Goal: Navigation & Orientation: Find specific page/section

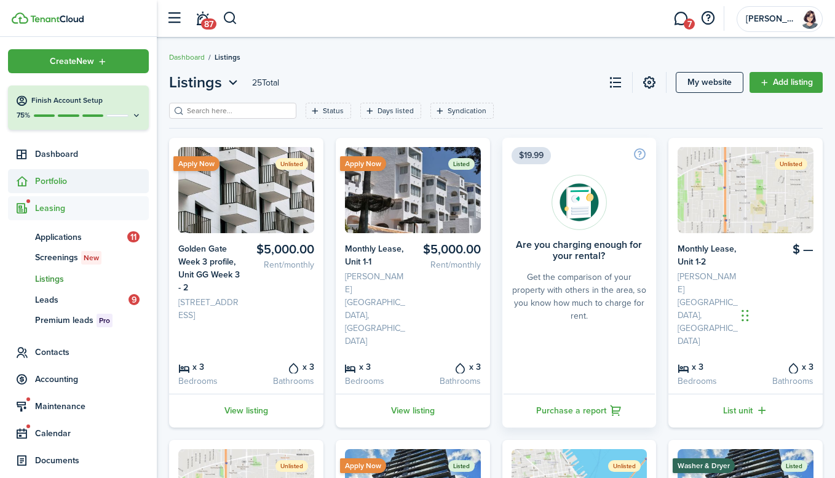
click at [62, 180] on span "Portfolio" at bounding box center [92, 181] width 114 height 13
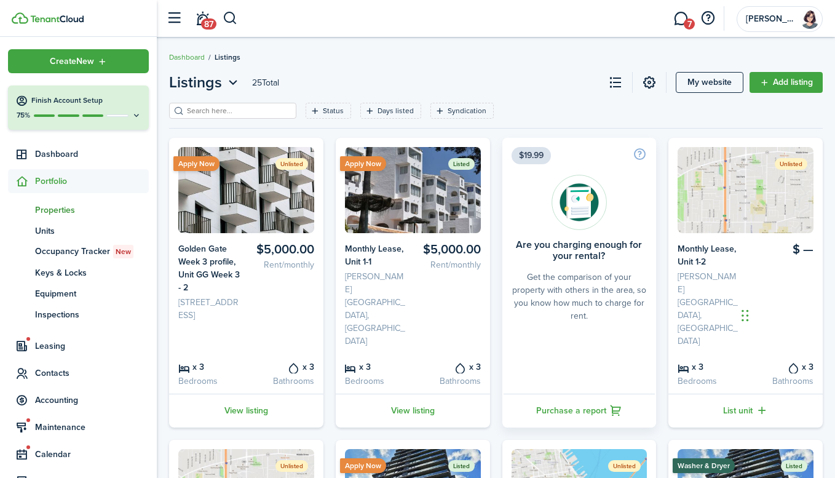
click at [73, 214] on span "Properties" at bounding box center [92, 210] width 114 height 13
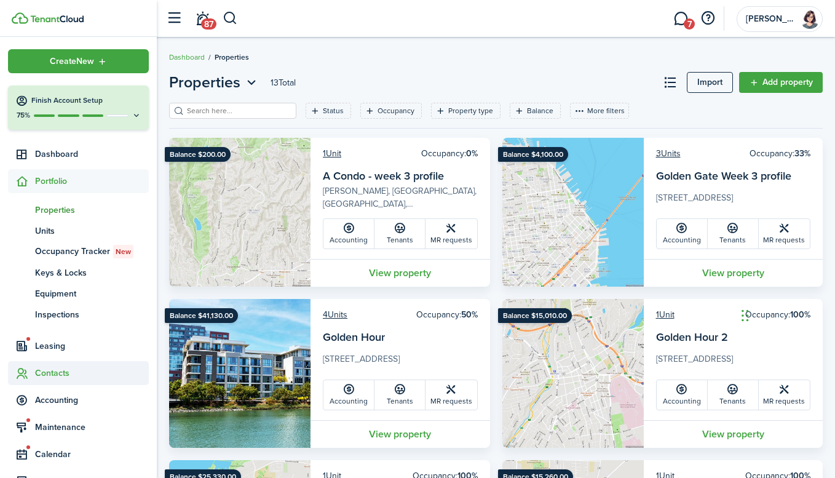
click at [69, 373] on span "Contacts" at bounding box center [92, 373] width 114 height 13
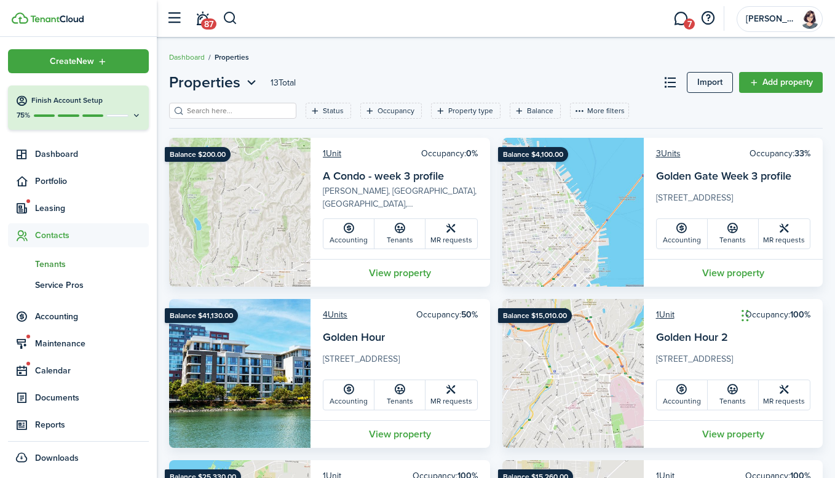
click at [64, 266] on span "Tenants" at bounding box center [92, 264] width 114 height 13
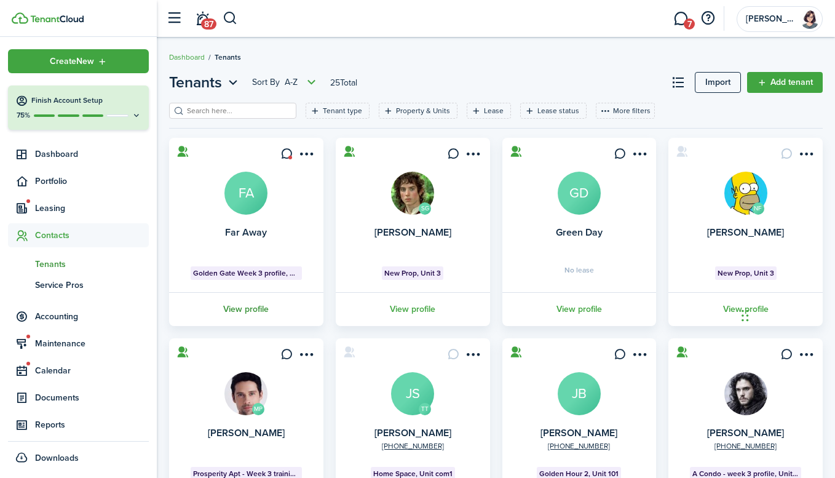
click at [254, 313] on link "View profile" at bounding box center [246, 309] width 158 height 34
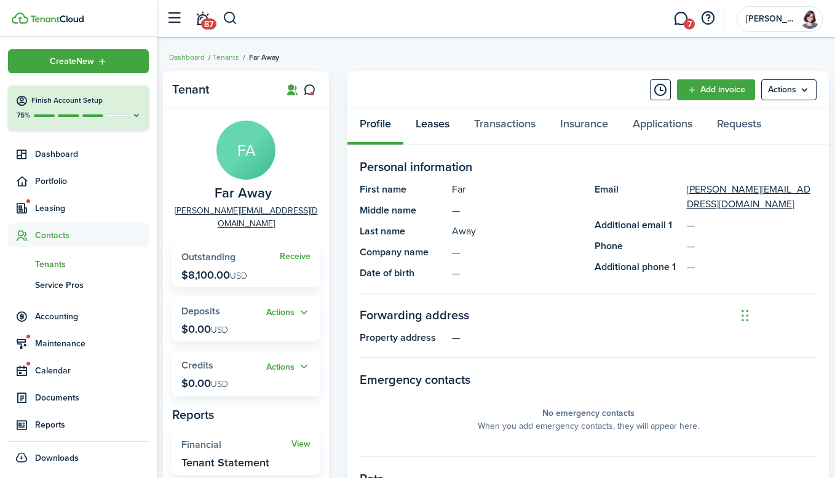
click at [448, 127] on link "Leases" at bounding box center [432, 126] width 58 height 37
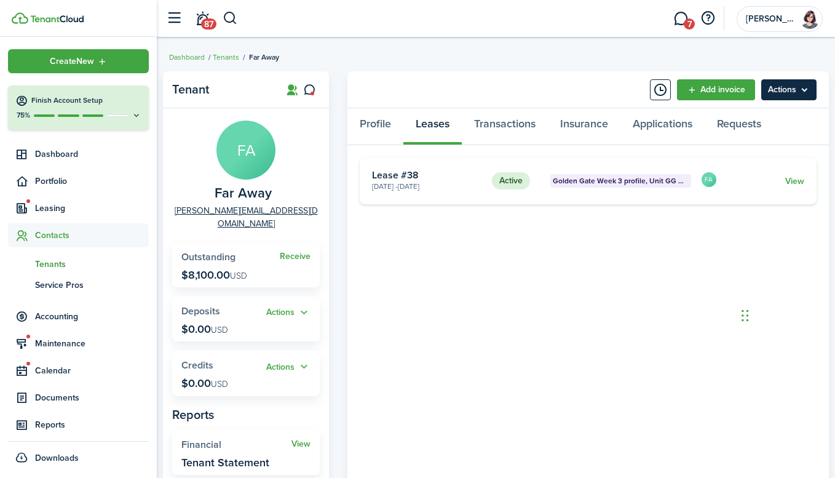
click at [790, 93] on menu-btn "Actions" at bounding box center [788, 89] width 55 height 21
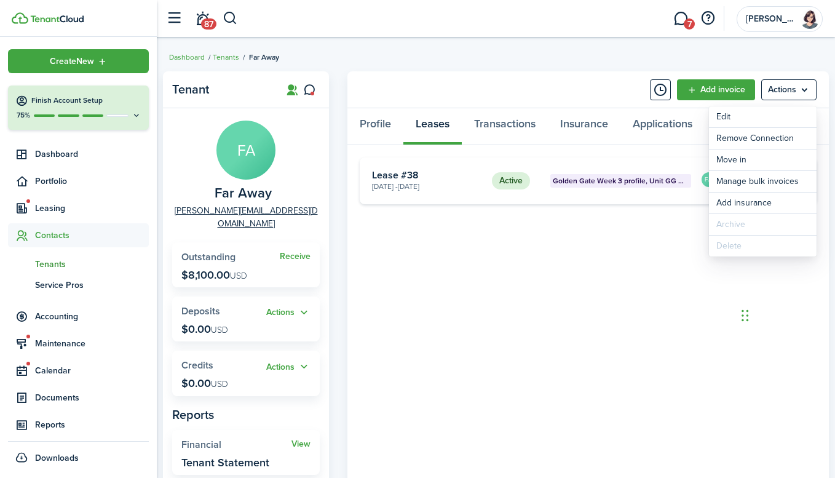
drag, startPoint x: 638, startPoint y: 305, endPoint x: 637, endPoint y: 319, distance: 14.3
click at [638, 306] on tenant-view-lease "Active Golden Gate Week 3 profile, Unit GG Week 3 - 2 [DATE] - [DATE] Lease #38…" at bounding box center [588, 350] width 457 height 387
